Goal: Information Seeking & Learning: Learn about a topic

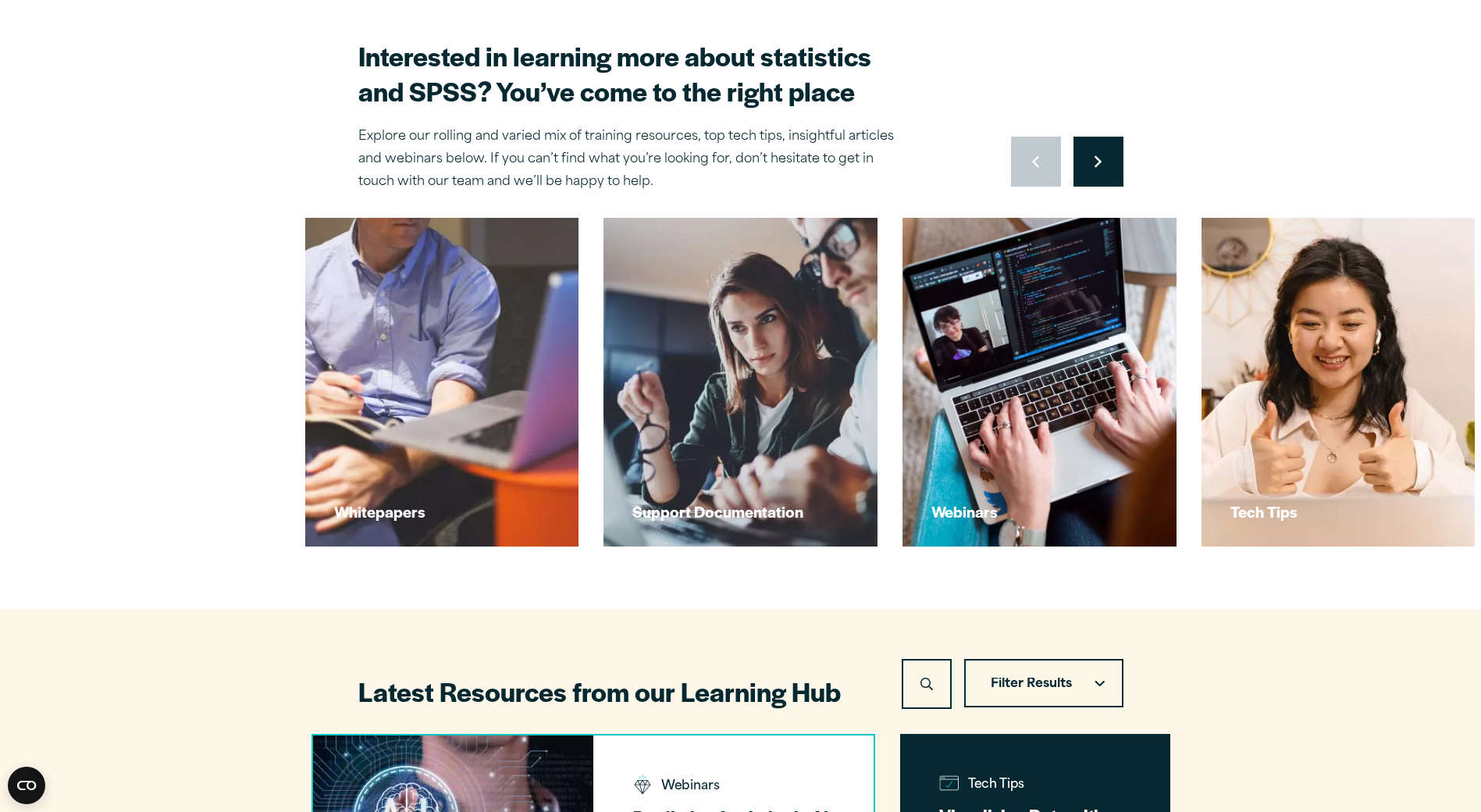
scroll to position [312, 0]
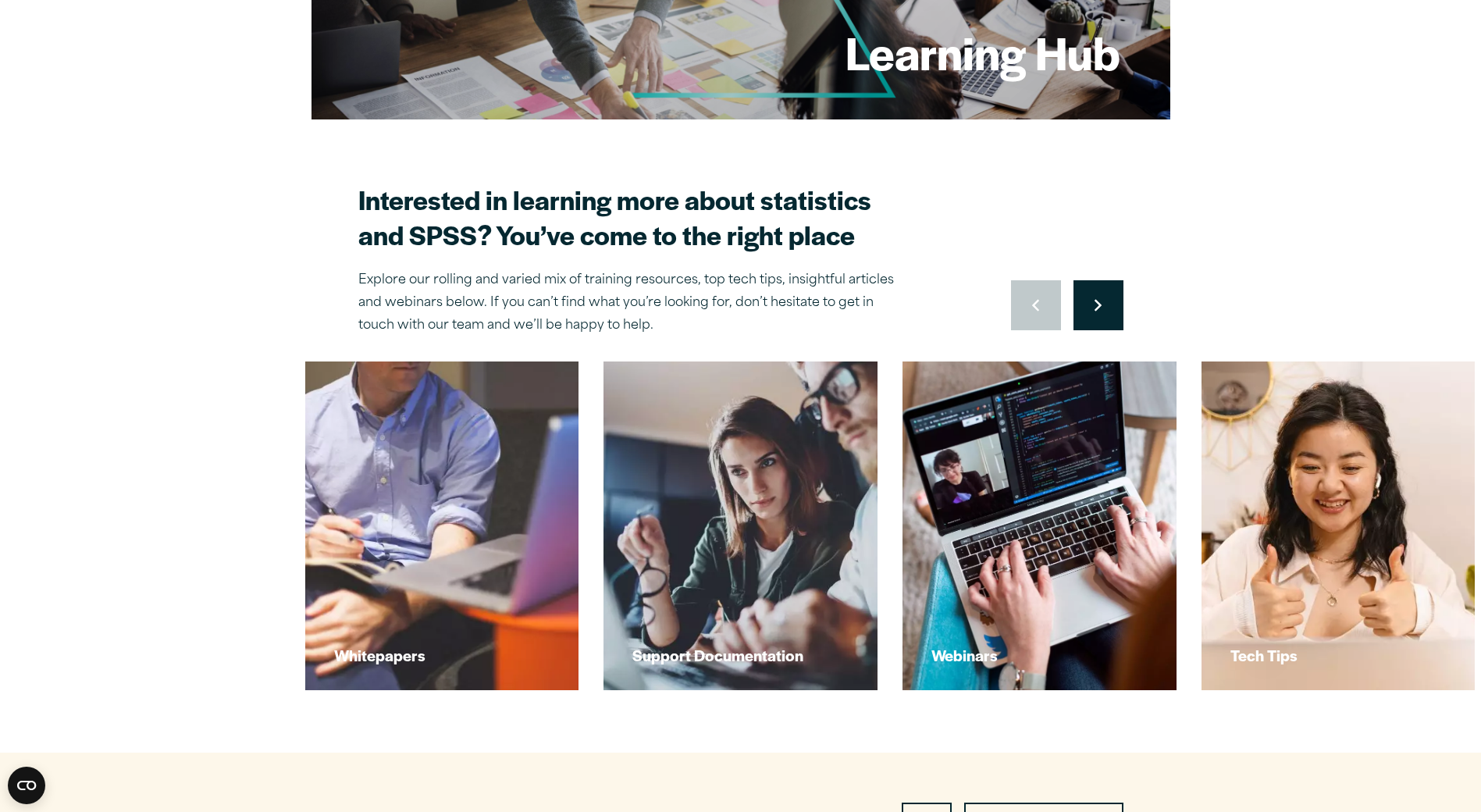
click at [1104, 301] on button "Move to next slide" at bounding box center [1098, 305] width 50 height 50
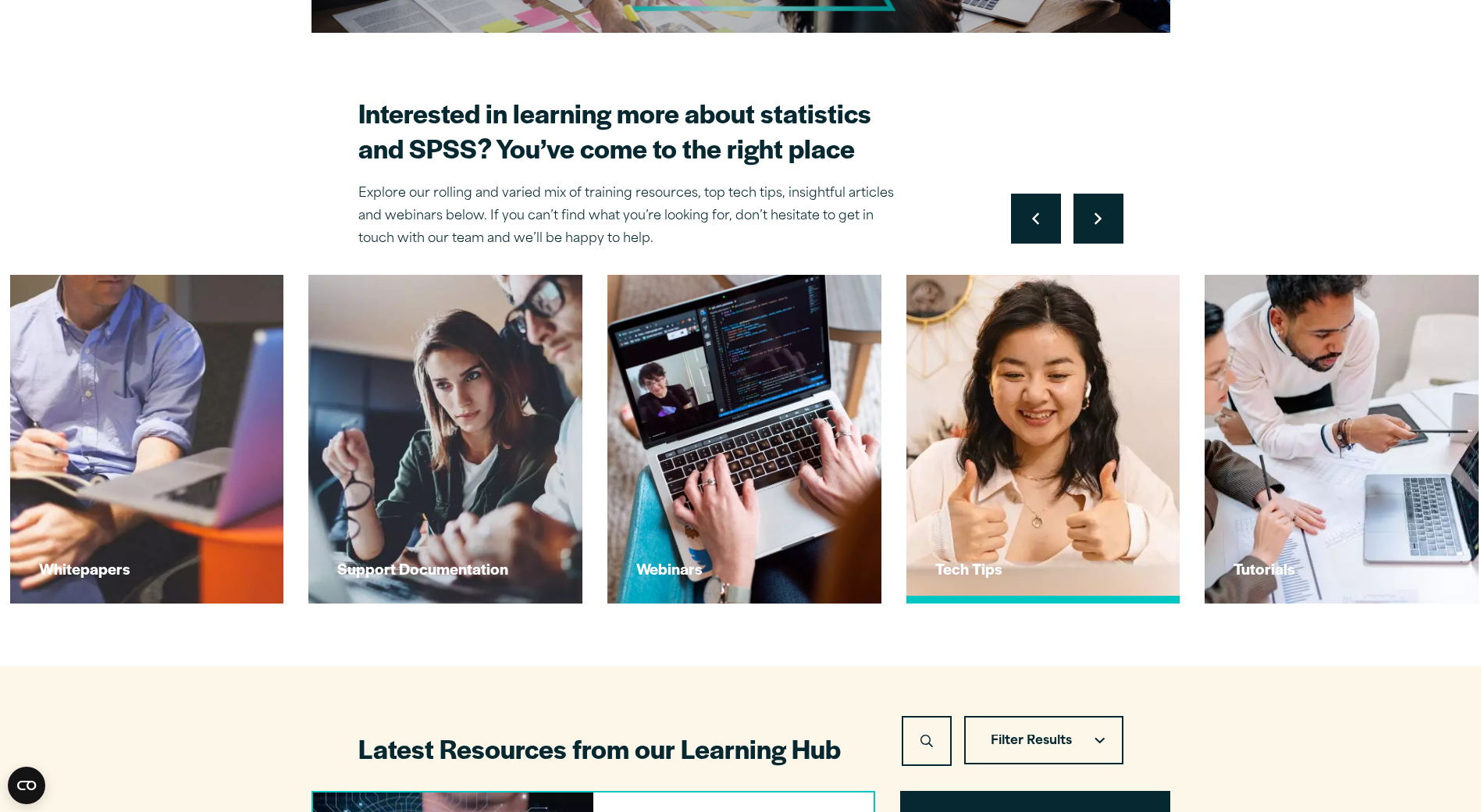
scroll to position [391, 0]
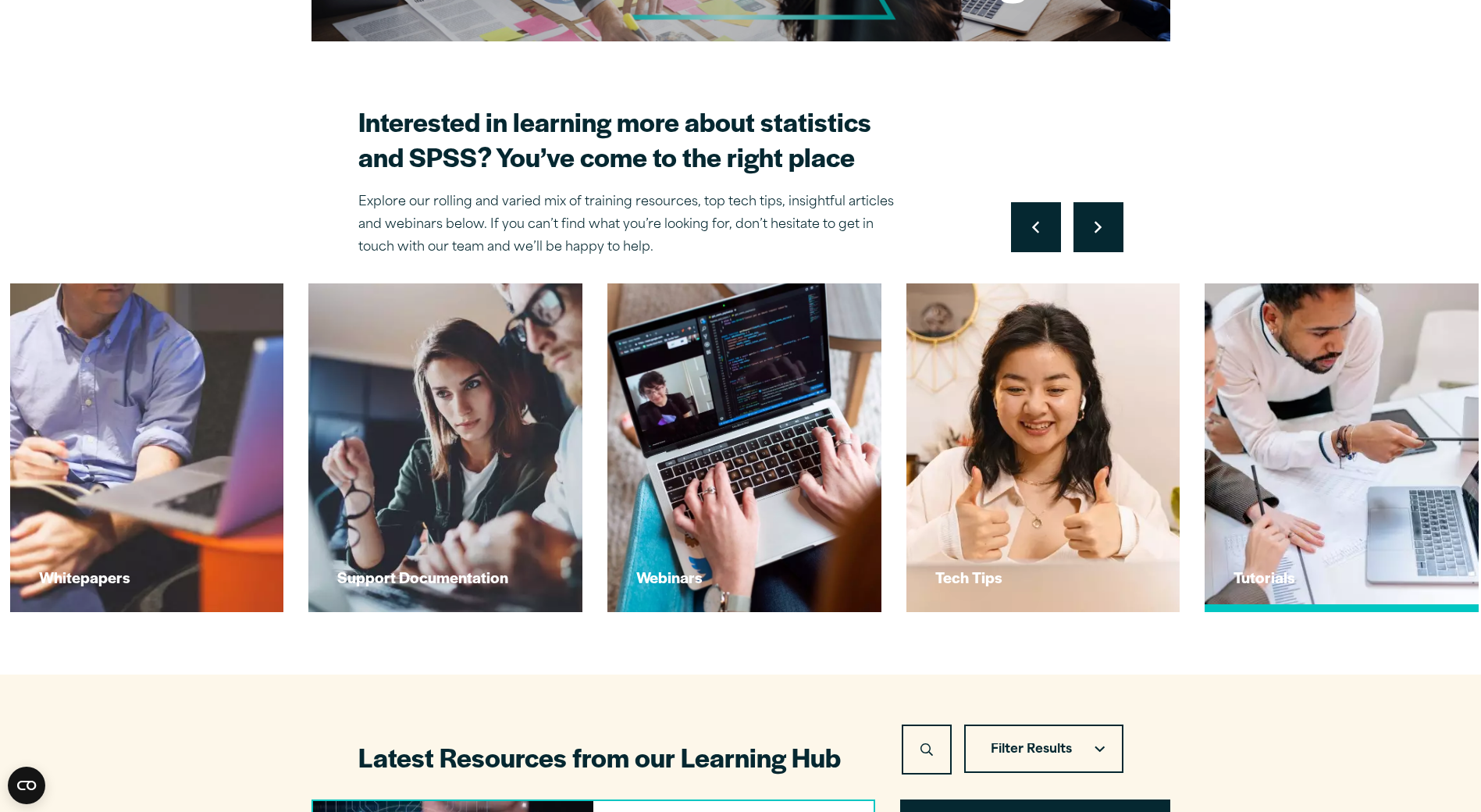
click at [1404, 476] on img at bounding box center [1343, 448] width 301 height 362
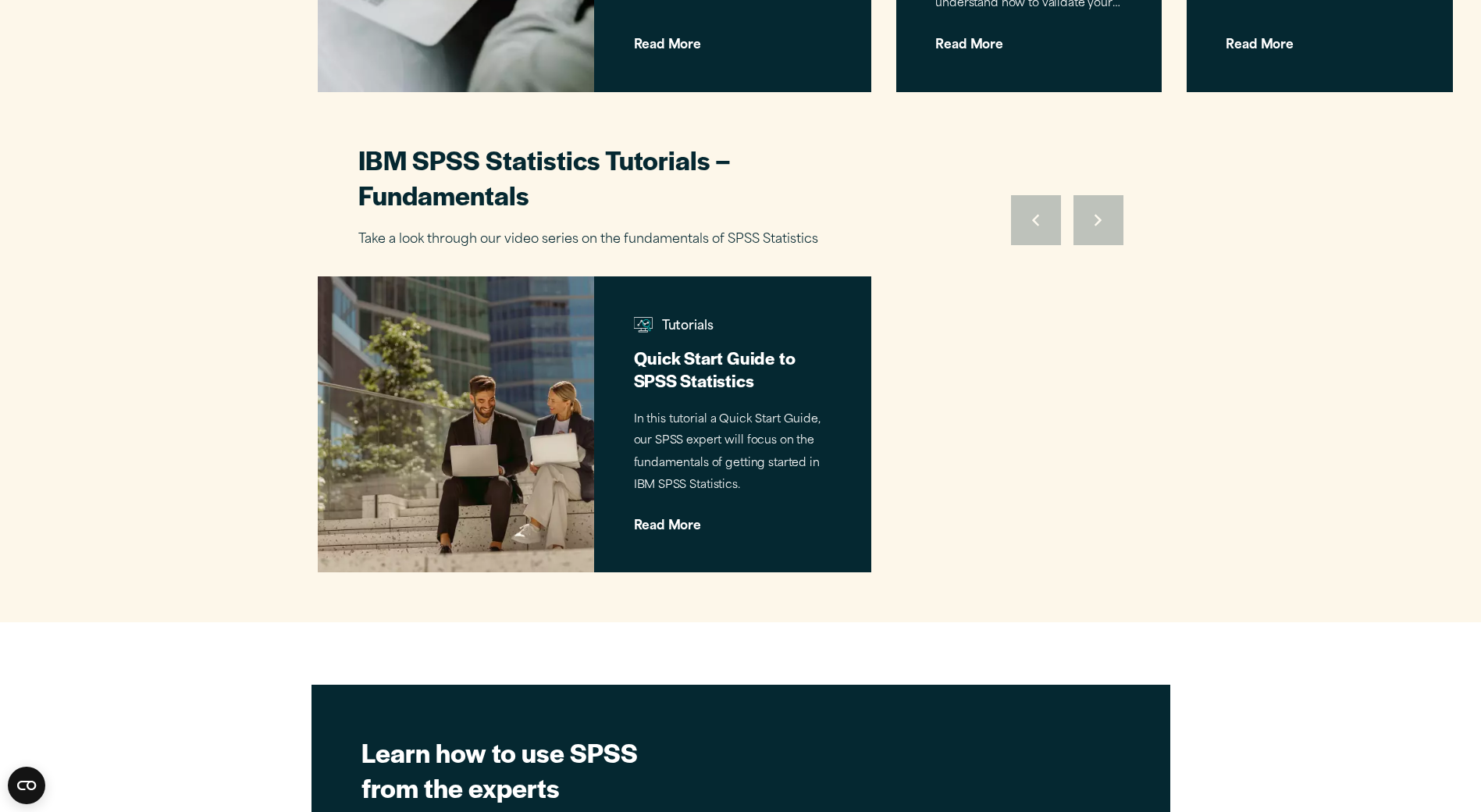
scroll to position [1717, 0]
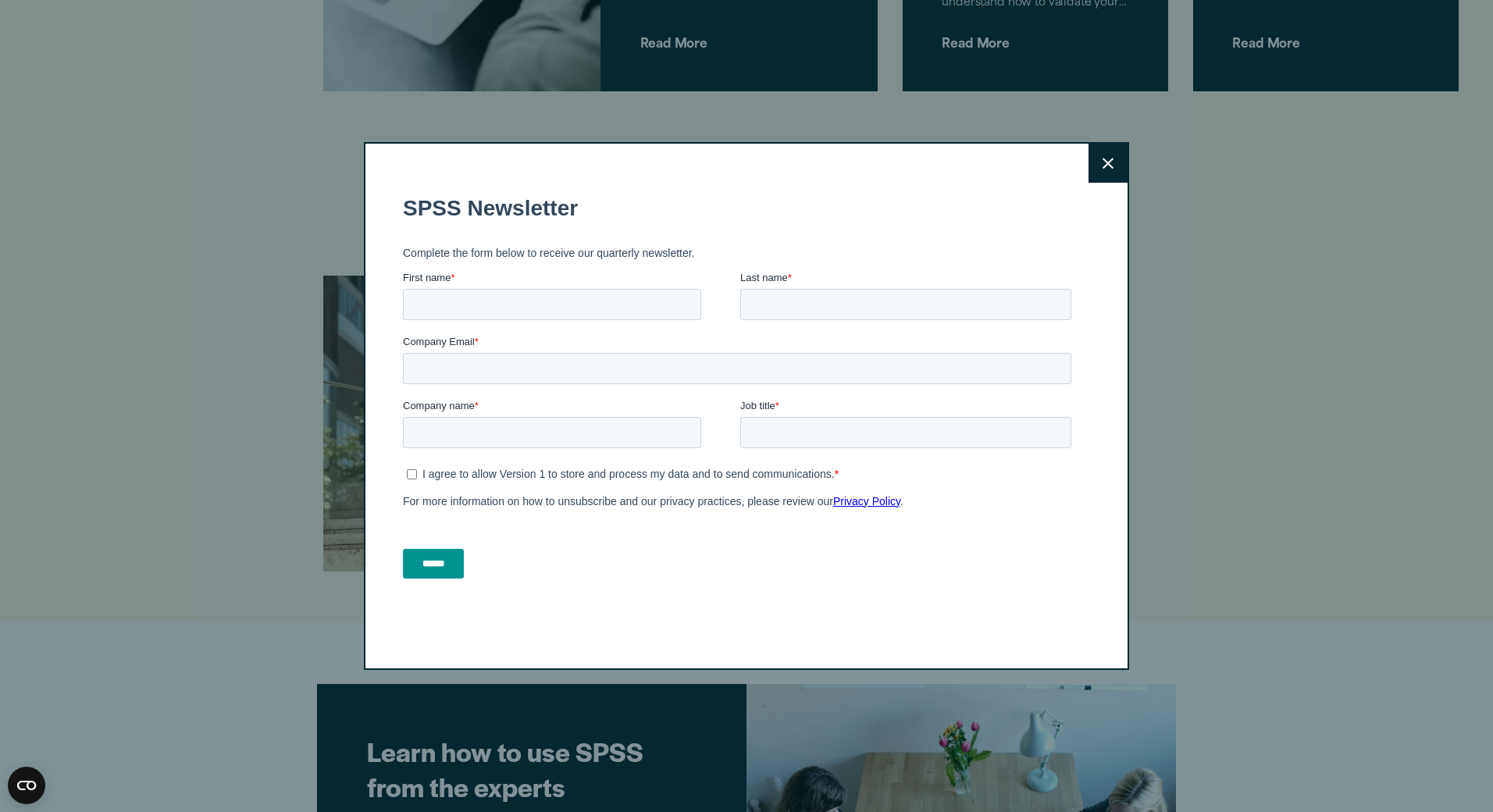
click at [1102, 166] on icon at bounding box center [1107, 163] width 11 height 11
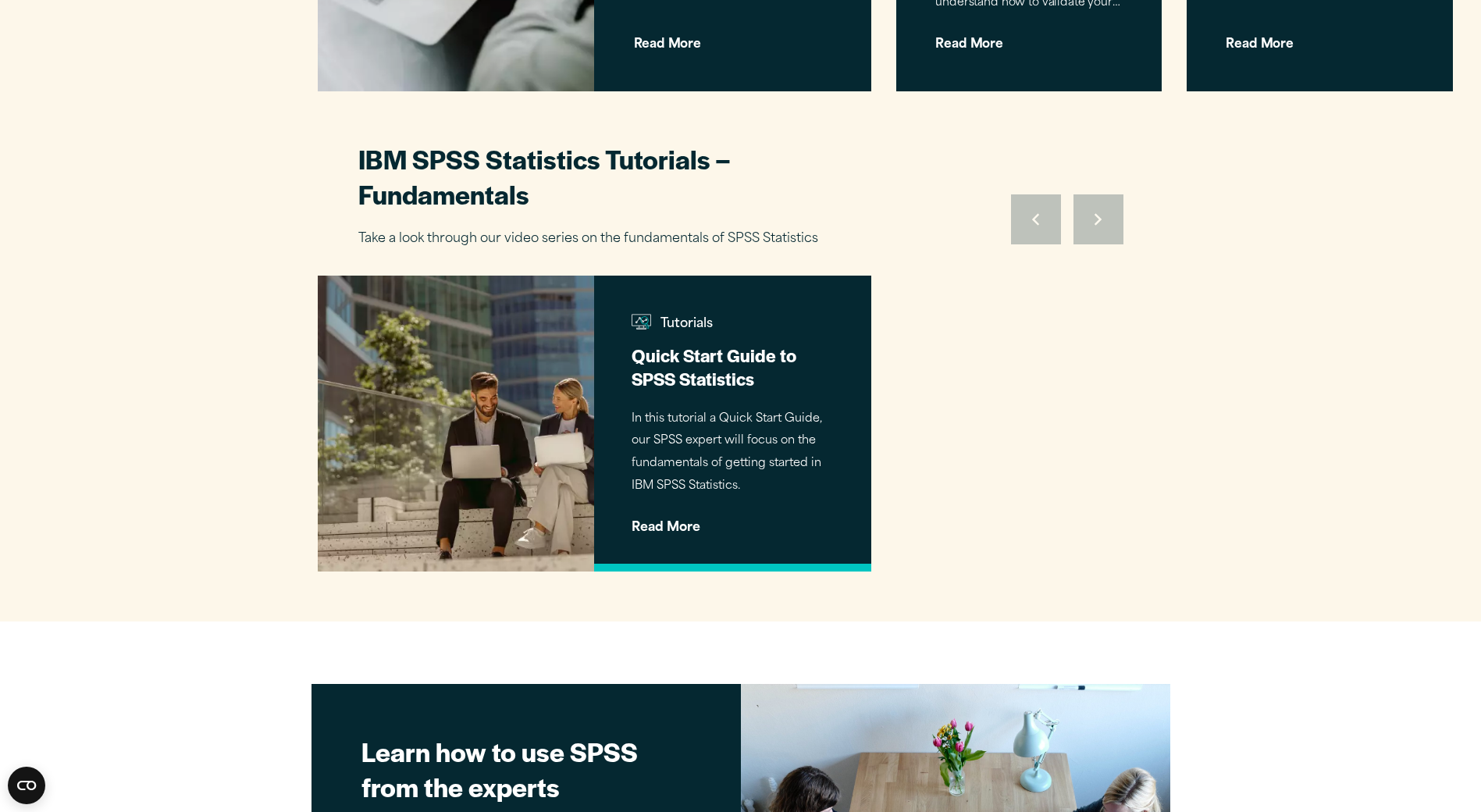
click at [685, 509] on span "Read More" at bounding box center [733, 521] width 202 height 25
